Goal: Task Accomplishment & Management: Manage account settings

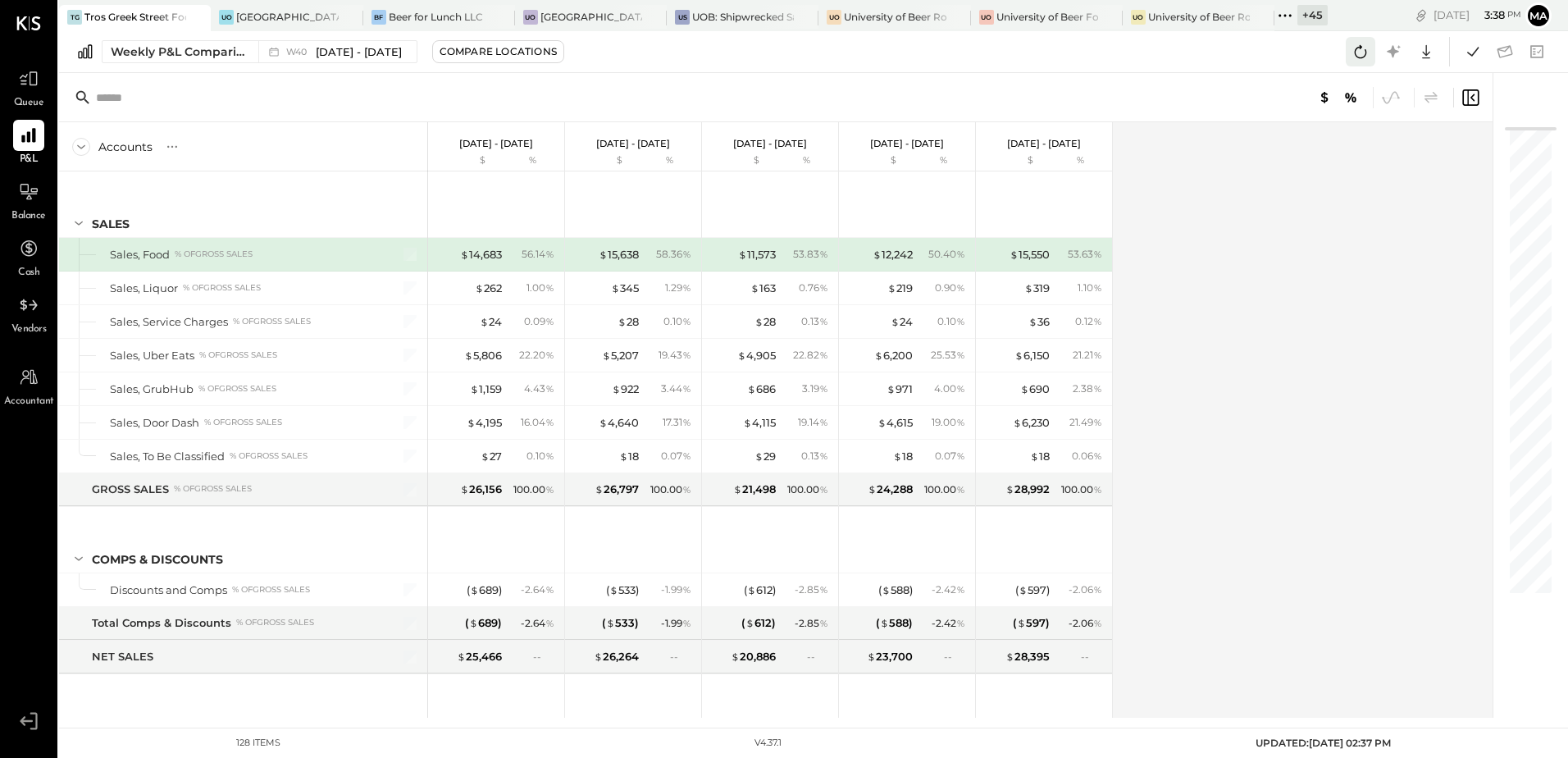
click at [1362, 61] on icon at bounding box center [1360, 51] width 21 height 21
click at [1301, 12] on div "+ 45" at bounding box center [1312, 15] width 30 height 20
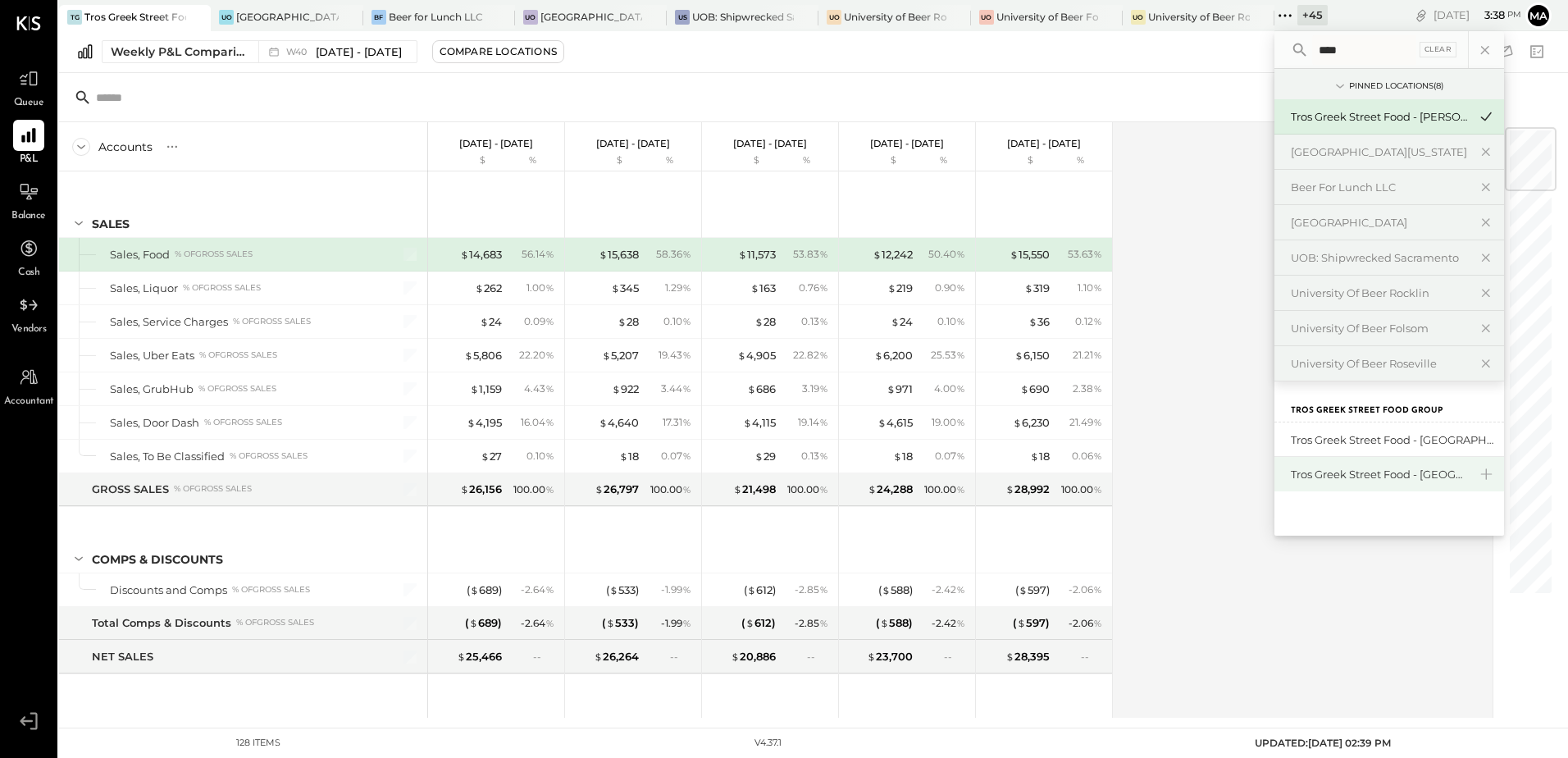
type input "****"
click at [1416, 479] on div "Tros Greek Street Food - [GEOGRAPHIC_DATA]" at bounding box center [1380, 474] width 177 height 16
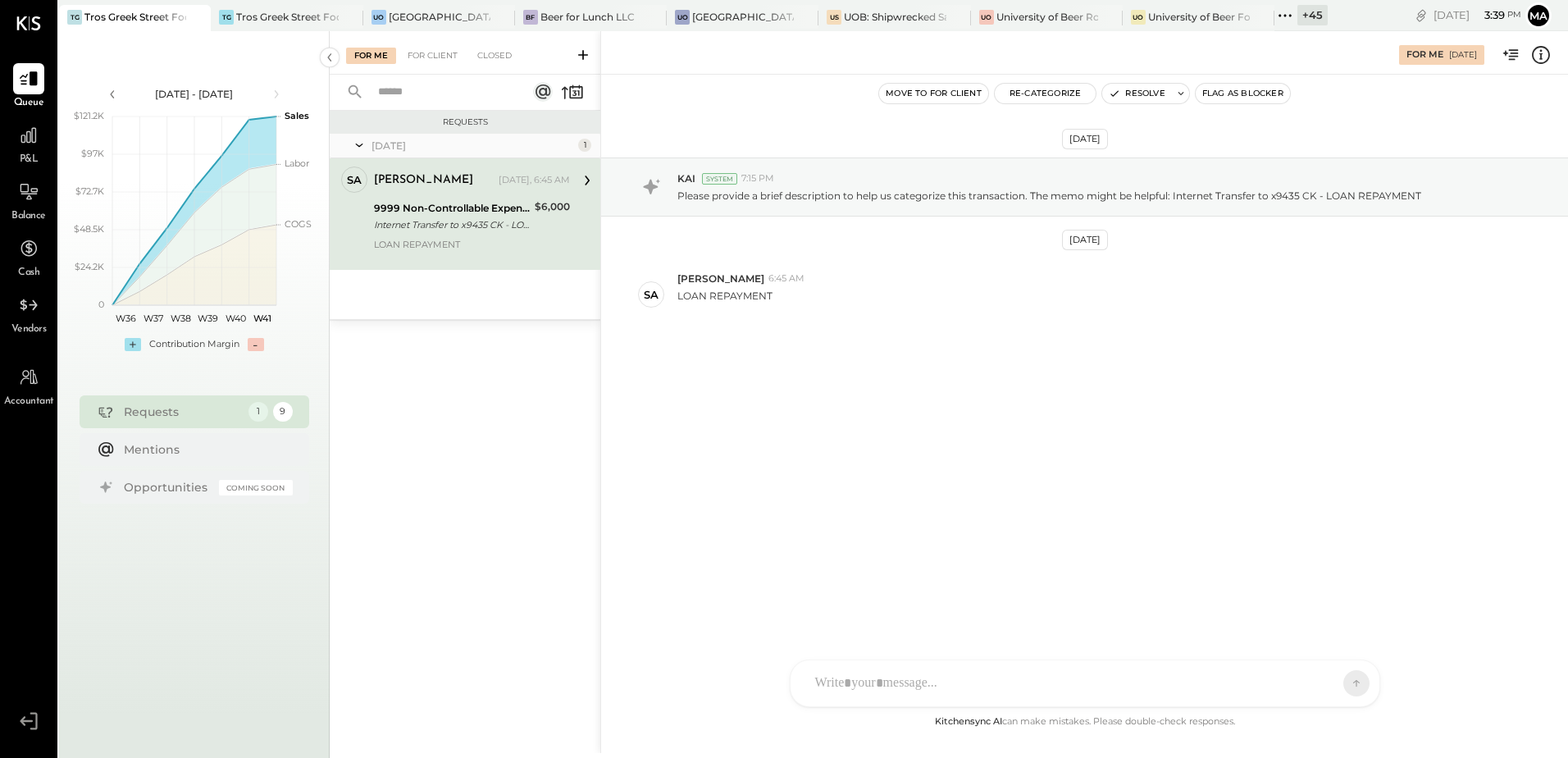
click at [453, 225] on div "Internet Transfer to x9435 CK - LOAN REPAYMENT" at bounding box center [452, 225] width 156 height 16
click at [590, 183] on icon at bounding box center [587, 180] width 21 height 21
drag, startPoint x: 779, startPoint y: 451, endPoint x: 681, endPoint y: 45, distance: 417.7
click at [779, 451] on div "Oct 1st, 2025 KAI System 7:15 PM Please provide a brief description to help us …" at bounding box center [1085, 285] width 967 height 338
